Goal: Task Accomplishment & Management: Use online tool/utility

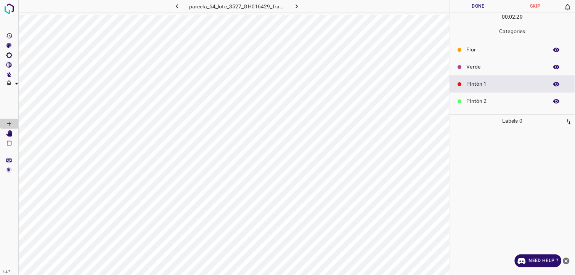
scroll to position [24, 0]
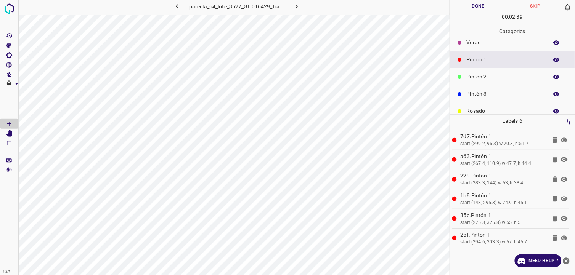
click at [502, 43] on p "Verde" at bounding box center [506, 43] width 78 height 8
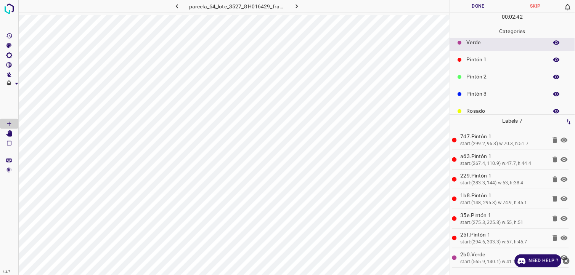
click at [486, 74] on p "Pintón 2" at bounding box center [506, 77] width 78 height 8
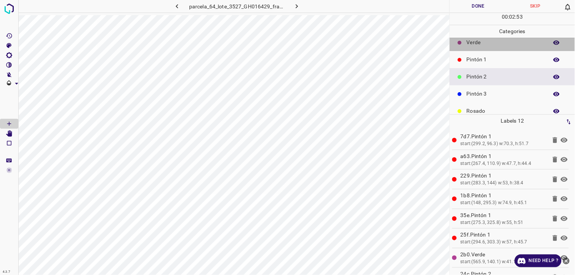
click at [520, 42] on p "Verde" at bounding box center [506, 43] width 78 height 8
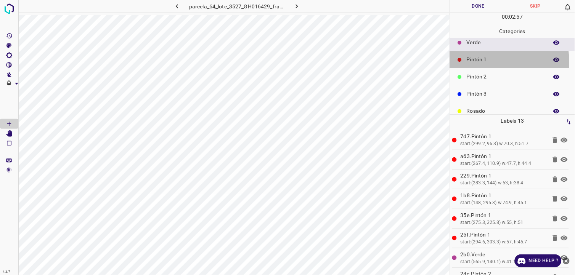
click at [481, 62] on p "Pintón 1" at bounding box center [506, 60] width 78 height 8
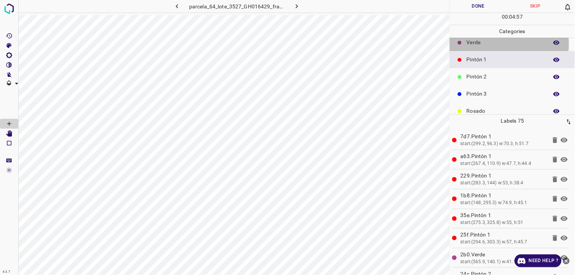
click at [476, 44] on p "Verde" at bounding box center [506, 43] width 78 height 8
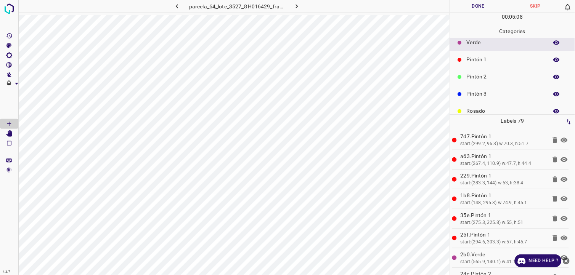
click at [18, 79] on div at bounding box center [9, 137] width 19 height 275
click at [474, 76] on p "Pintón 2" at bounding box center [506, 77] width 78 height 8
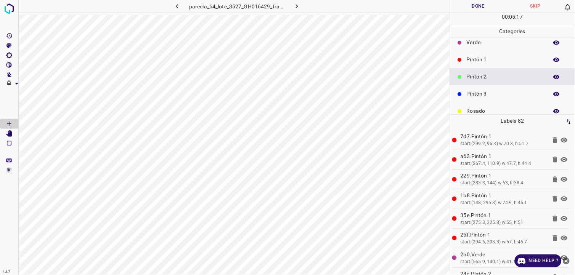
click at [478, 58] on p "Pintón 1" at bounding box center [506, 60] width 78 height 8
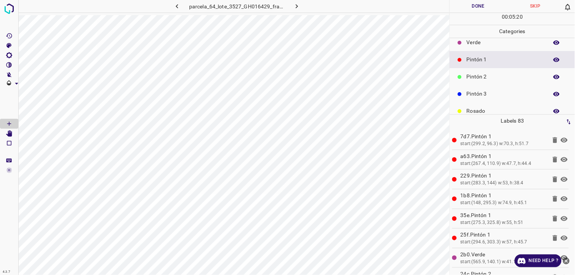
click at [482, 45] on p "Verde" at bounding box center [506, 43] width 78 height 8
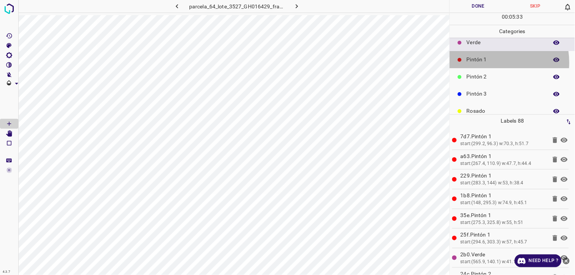
click at [490, 63] on p "Pintón 1" at bounding box center [506, 60] width 78 height 8
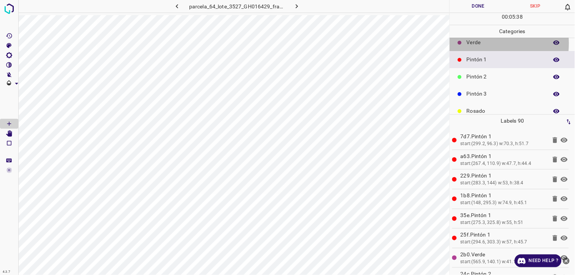
click at [479, 43] on p "Verde" at bounding box center [506, 43] width 78 height 8
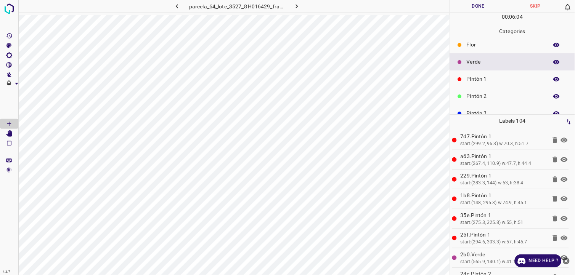
scroll to position [0, 0]
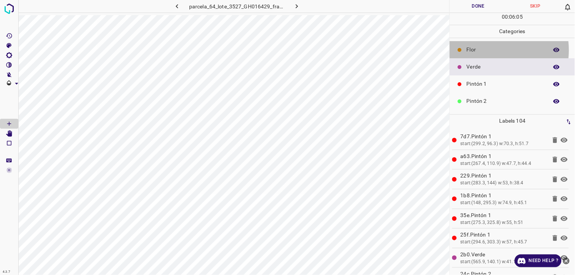
click at [492, 50] on p "Flor" at bounding box center [506, 50] width 78 height 8
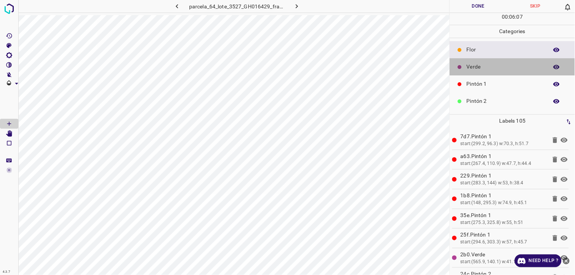
click at [516, 69] on p "Verde" at bounding box center [506, 67] width 78 height 8
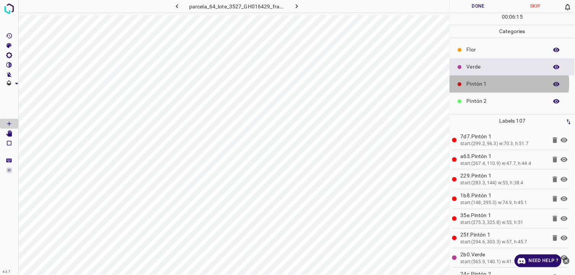
click at [509, 84] on p "Pintón 1" at bounding box center [506, 84] width 78 height 8
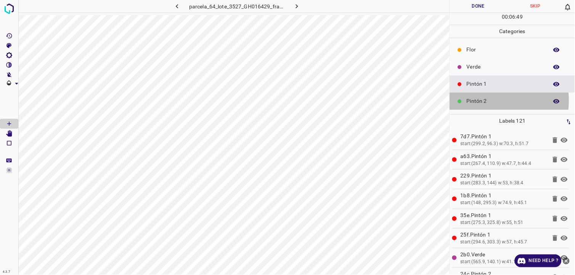
click at [481, 101] on p "Pintón 2" at bounding box center [506, 101] width 78 height 8
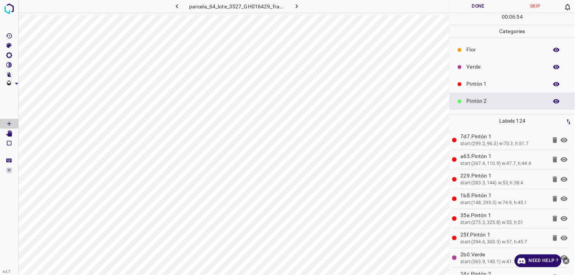
click at [467, 87] on p "Pintón 1" at bounding box center [506, 84] width 78 height 8
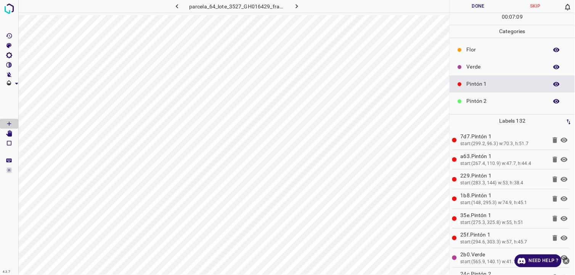
click at [469, 99] on p "Pintón 2" at bounding box center [506, 101] width 78 height 8
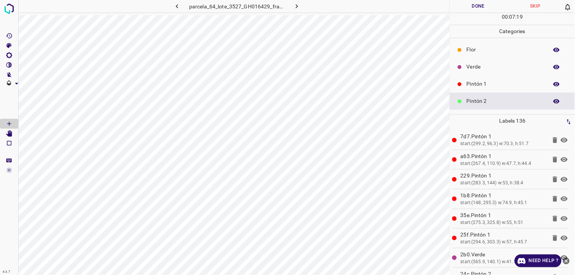
click at [490, 92] on div "Pintón 1" at bounding box center [512, 84] width 125 height 17
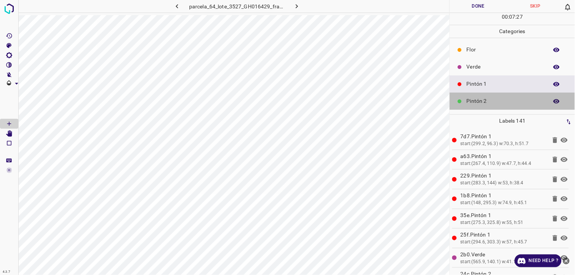
drag, startPoint x: 532, startPoint y: 101, endPoint x: 515, endPoint y: 100, distance: 16.8
click at [531, 101] on p "Pintón 2" at bounding box center [506, 101] width 78 height 8
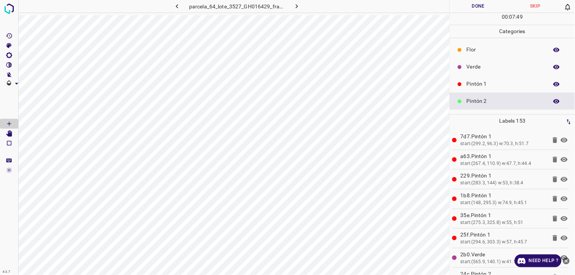
click at [468, 85] on p "Pintón 1" at bounding box center [506, 84] width 78 height 8
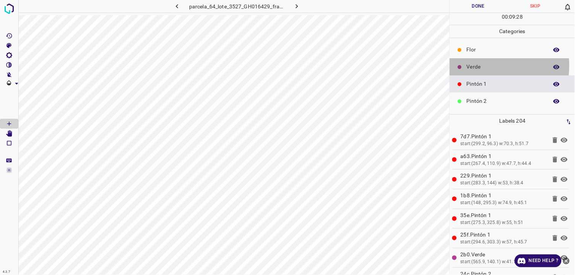
click at [474, 66] on p "Verde" at bounding box center [506, 67] width 78 height 8
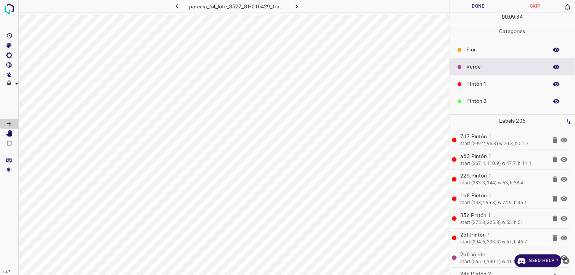
click at [473, 90] on div "Pintón 1" at bounding box center [512, 84] width 125 height 17
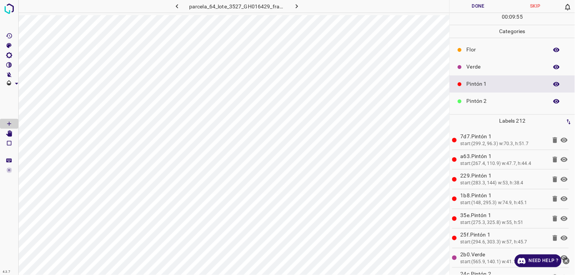
click at [487, 104] on p "Pintón 2" at bounding box center [506, 101] width 78 height 8
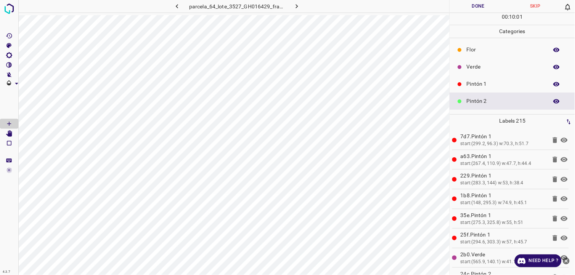
click at [512, 85] on p "Pintón 1" at bounding box center [506, 84] width 78 height 8
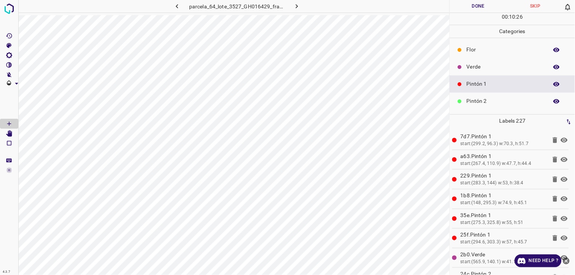
click at [484, 50] on p "Flor" at bounding box center [506, 50] width 78 height 8
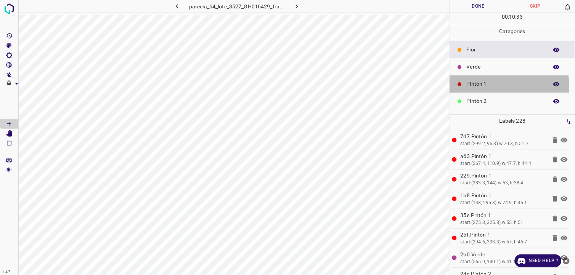
click at [473, 88] on p "Pintón 1" at bounding box center [506, 84] width 78 height 8
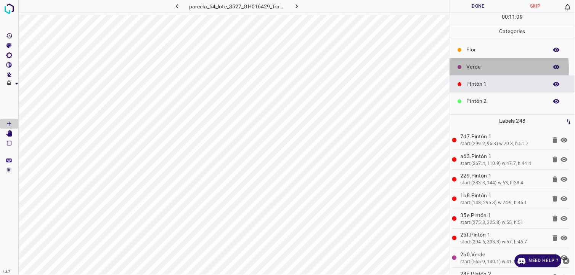
click at [467, 69] on p "Verde" at bounding box center [506, 67] width 78 height 8
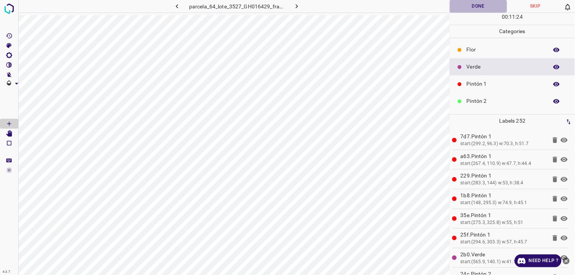
click at [463, 10] on button "Done" at bounding box center [478, 6] width 57 height 13
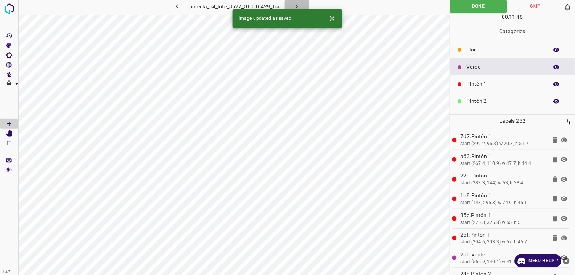
click at [302, 6] on button "button" at bounding box center [297, 6] width 24 height 13
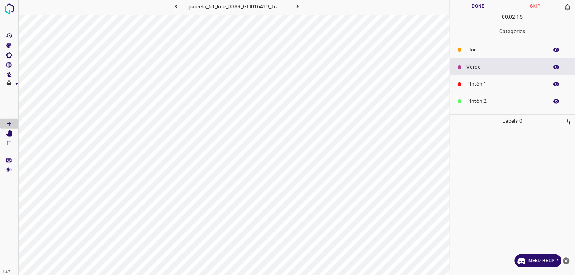
click at [484, 49] on p "Flor" at bounding box center [506, 50] width 78 height 8
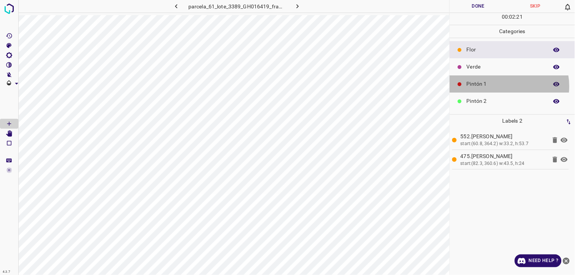
click at [505, 87] on p "Pintón 1" at bounding box center [506, 84] width 78 height 8
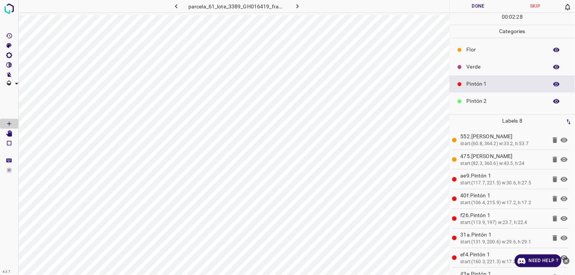
click at [458, 63] on div at bounding box center [460, 67] width 8 height 8
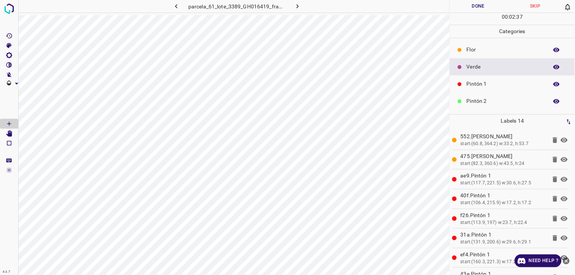
click at [483, 81] on p "Pintón 1" at bounding box center [506, 84] width 78 height 8
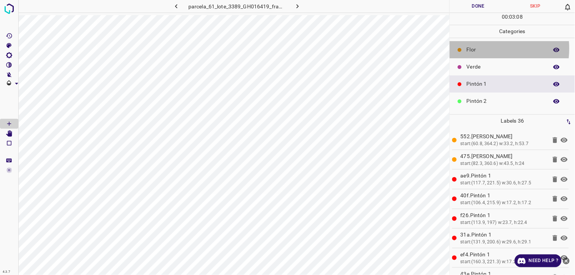
click at [479, 49] on p "Flor" at bounding box center [506, 50] width 78 height 8
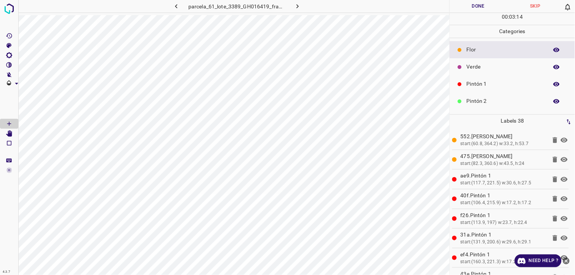
click at [510, 87] on p "Pintón 1" at bounding box center [506, 84] width 78 height 8
